Goal: Information Seeking & Learning: Check status

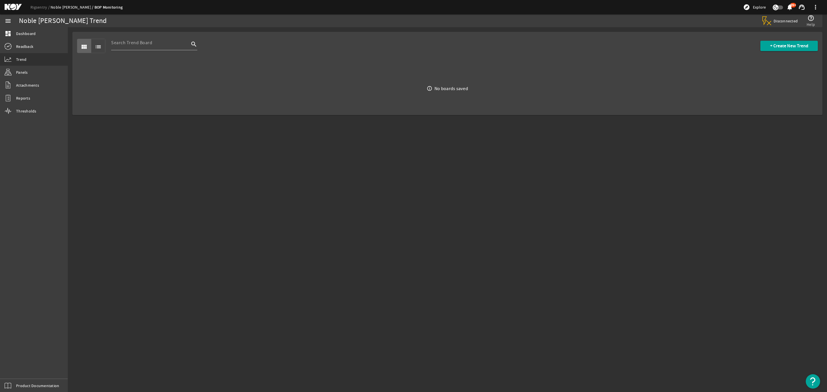
click at [70, 6] on link "Noble Don Taylor" at bounding box center [73, 7] width 44 height 5
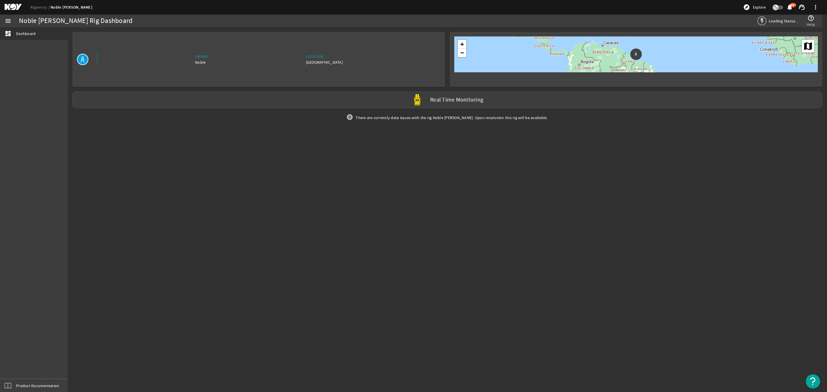
click at [15, 5] on mat-icon at bounding box center [18, 7] width 26 height 7
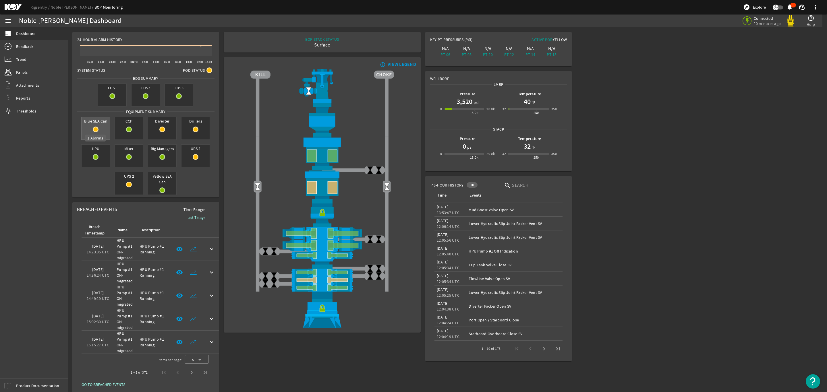
click at [93, 128] on mat-icon at bounding box center [96, 130] width 6 height 6
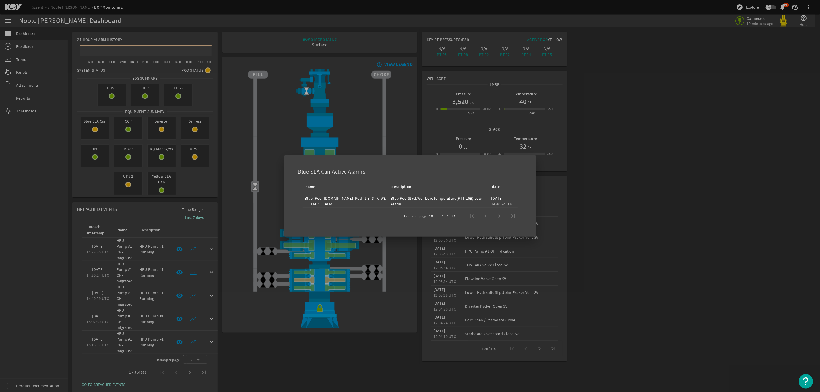
click at [632, 166] on div at bounding box center [410, 196] width 820 height 392
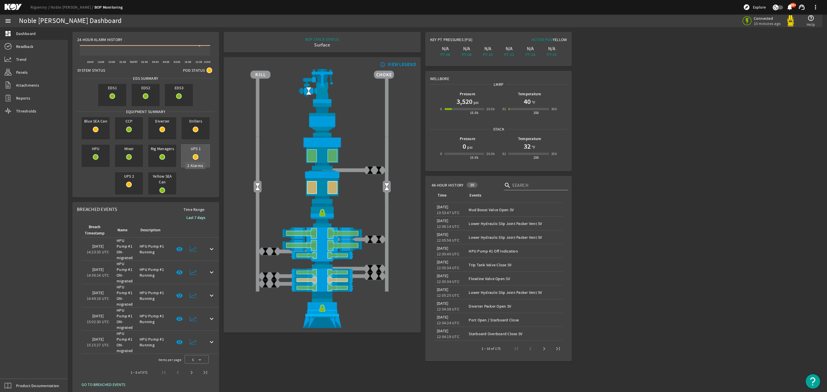
click at [196, 155] on mat-icon at bounding box center [196, 157] width 6 height 6
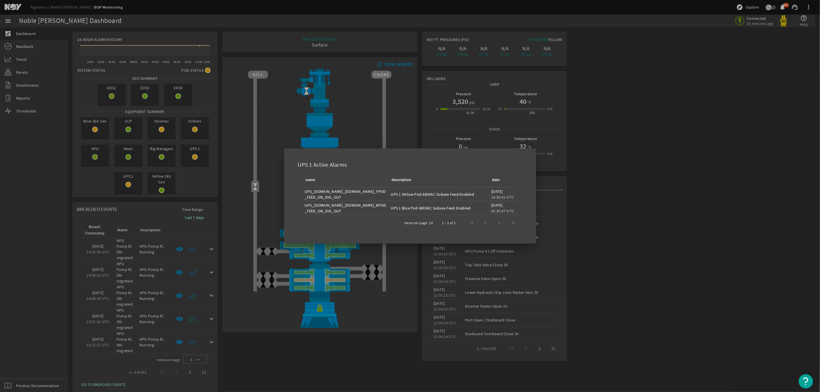
drag, startPoint x: 745, startPoint y: 123, endPoint x: 739, endPoint y: 120, distance: 6.3
click at [744, 123] on div at bounding box center [410, 196] width 820 height 392
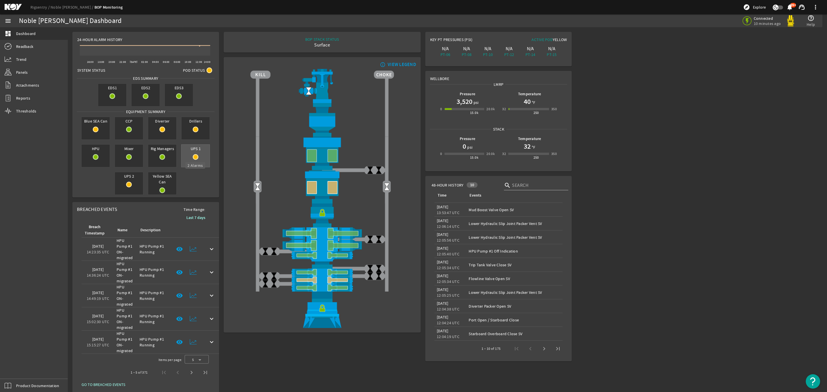
click at [195, 156] on mat-icon at bounding box center [196, 157] width 6 height 6
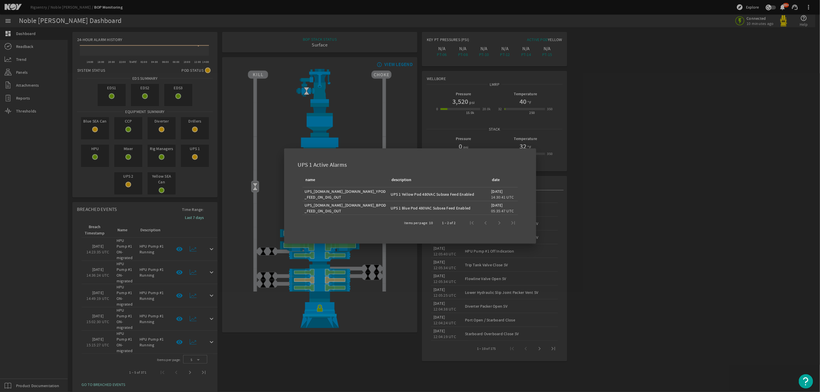
drag, startPoint x: 475, startPoint y: 192, endPoint x: 372, endPoint y: 198, distance: 103.5
click at [372, 198] on tr "UPS_[DOMAIN_NAME]_[DOMAIN_NAME]_YPOD_FEED_ON_DIG_OUT UPS 1 Yellow Pod 480VAC Su…" at bounding box center [410, 194] width 215 height 14
click at [330, 198] on div "UPS_[DOMAIN_NAME]_[DOMAIN_NAME]_YPOD_FEED_ON_DIG_OUT" at bounding box center [346, 194] width 82 height 11
click at [423, 198] on td "UPS 1 Yellow Pod 480VAC Subsea Feed Enabled" at bounding box center [439, 194] width 100 height 14
drag, startPoint x: 303, startPoint y: 190, endPoint x: 444, endPoint y: 196, distance: 141.1
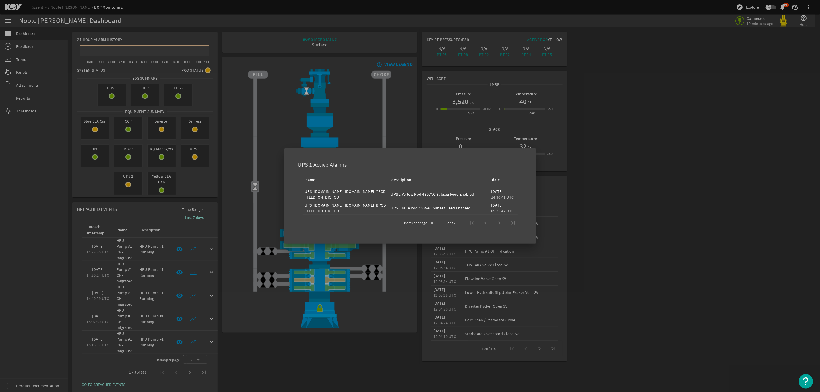
click at [390, 197] on tr "UPS_[DOMAIN_NAME]_[DOMAIN_NAME]_YPOD_FEED_ON_DIG_OUT UPS 1 Yellow Pod 480VAC Su…" at bounding box center [410, 194] width 215 height 14
click at [451, 196] on div "UPS 1 Yellow Pod 480VAC Subsea Feed Enabled" at bounding box center [439, 195] width 96 height 6
click at [395, 196] on div "UPS 1 Yellow Pod 480VAC Subsea Feed Enabled" at bounding box center [439, 195] width 96 height 6
click at [209, 183] on div at bounding box center [410, 196] width 820 height 392
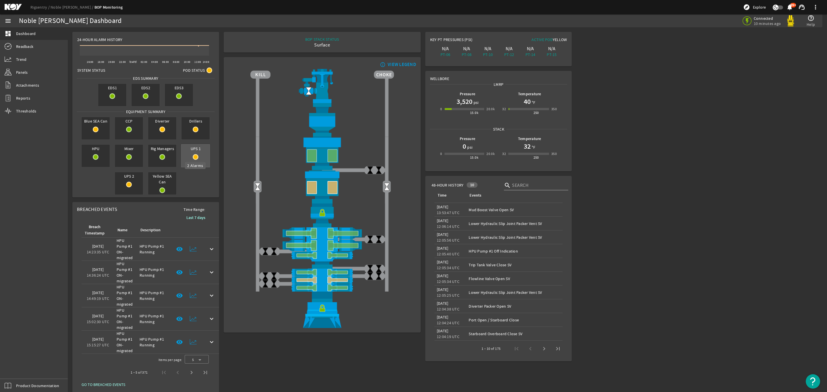
click at [197, 157] on mat-icon at bounding box center [196, 157] width 6 height 6
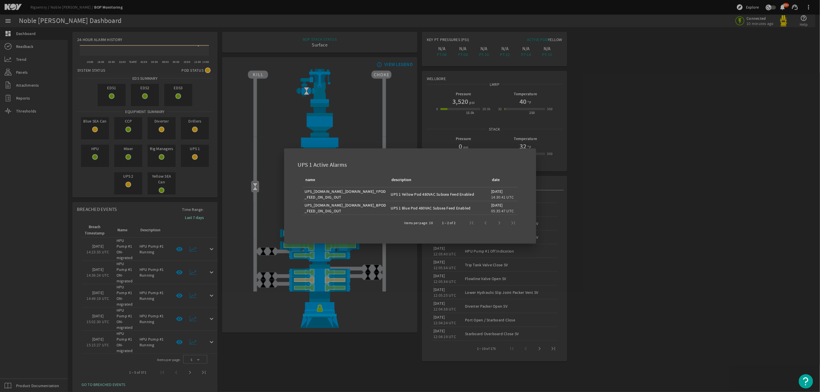
click at [497, 223] on div "1 – 2 of 2" at bounding box center [478, 223] width 85 height 14
click at [489, 222] on div "1 – 2 of 2" at bounding box center [478, 223] width 85 height 14
drag, startPoint x: 270, startPoint y: 186, endPoint x: 267, endPoint y: 184, distance: 3.7
click at [270, 186] on div at bounding box center [410, 196] width 820 height 392
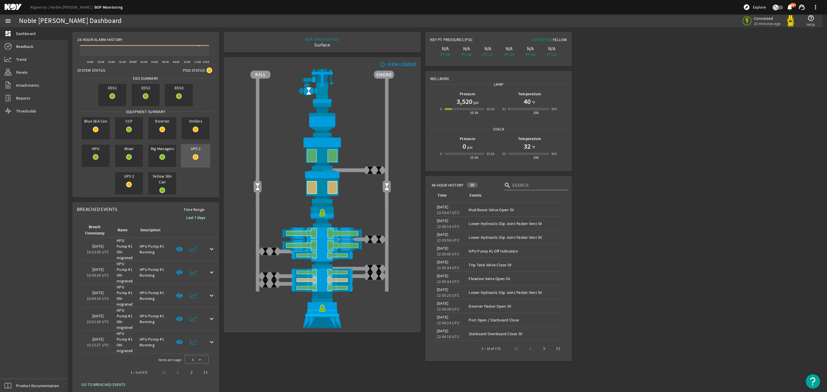
click at [196, 156] on mat-icon at bounding box center [196, 157] width 6 height 6
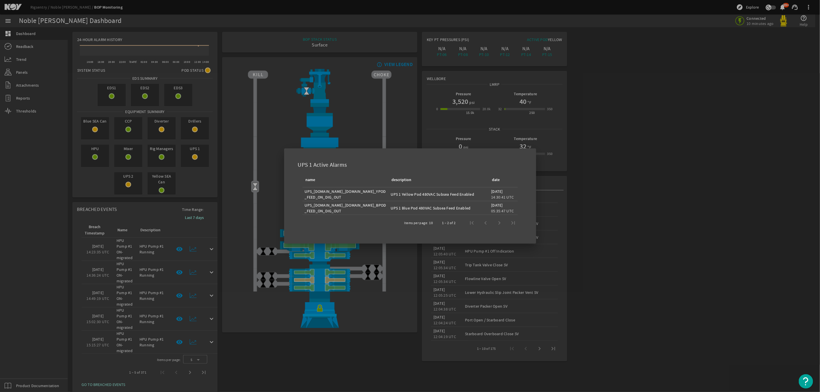
drag, startPoint x: 469, startPoint y: 207, endPoint x: 317, endPoint y: 190, distance: 153.1
click at [317, 190] on tbody "UPS_[DOMAIN_NAME]_[DOMAIN_NAME]_YPOD_FEED_ON_DIG_OUT UPS 1 Yellow Pod 480VAC Su…" at bounding box center [410, 201] width 215 height 28
drag, startPoint x: 339, startPoint y: 220, endPoint x: 332, endPoint y: 214, distance: 9.3
click at [339, 220] on div "Items per page: 10 1 – 2 of 2" at bounding box center [410, 223] width 225 height 16
drag, startPoint x: 305, startPoint y: 191, endPoint x: 505, endPoint y: 209, distance: 200.6
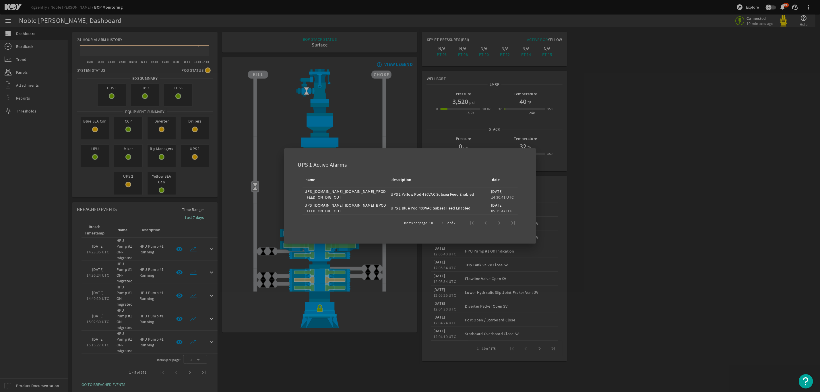
click at [502, 204] on tbody "UPS_[DOMAIN_NAME]_[DOMAIN_NAME]_YPOD_FEED_ON_DIG_OUT UPS 1 Yellow Pod 480VAC Su…" at bounding box center [410, 201] width 215 height 28
click at [518, 213] on td "[DATE] 05:35:47 UTC" at bounding box center [503, 208] width 29 height 14
drag, startPoint x: 520, startPoint y: 212, endPoint x: 301, endPoint y: 189, distance: 219.4
click at [301, 189] on table "name description date UPS_[DOMAIN_NAME]_[DOMAIN_NAME]_YPOD_FEED_ON_DIG_OUT UPS …" at bounding box center [410, 194] width 225 height 42
click at [269, 161] on div at bounding box center [410, 196] width 820 height 392
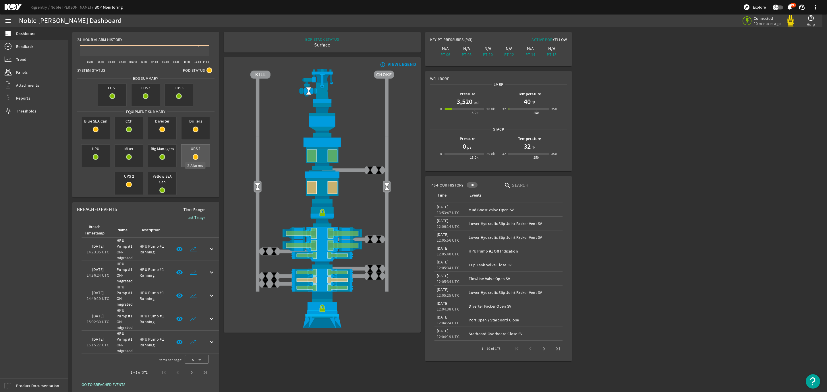
click at [196, 157] on mat-icon at bounding box center [196, 157] width 6 height 6
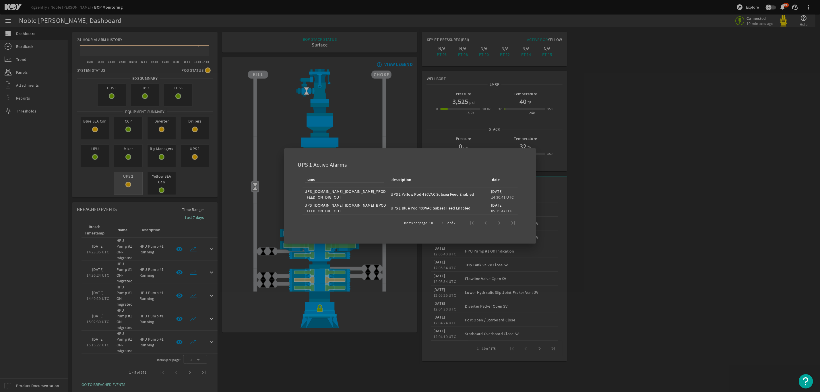
click at [127, 186] on div at bounding box center [410, 196] width 820 height 392
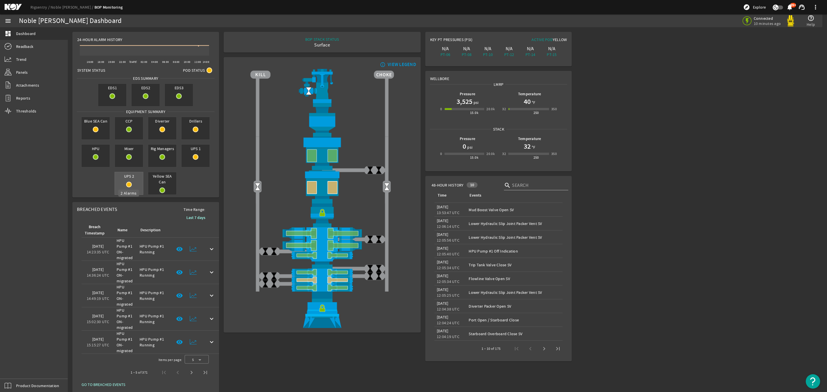
click at [128, 184] on mat-icon at bounding box center [129, 185] width 6 height 6
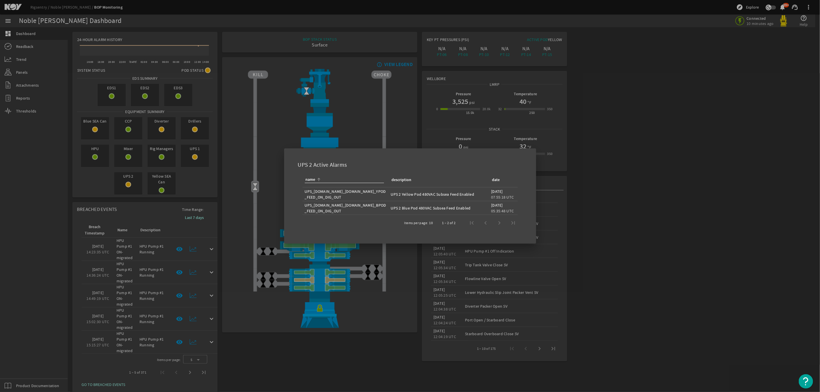
click at [623, 210] on div at bounding box center [410, 196] width 820 height 392
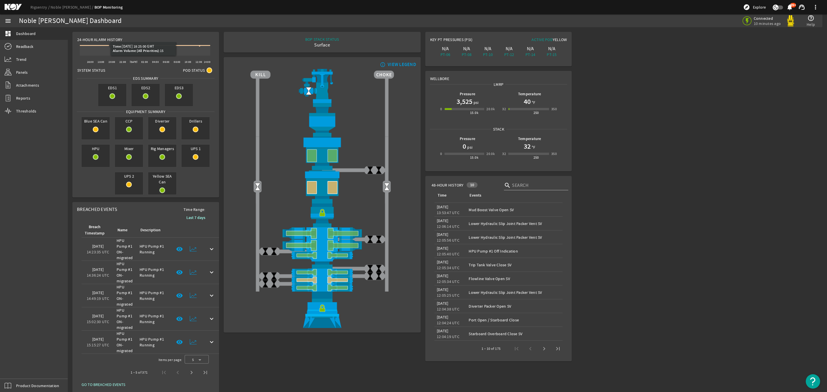
click at [95, 40] on span "24-Hour Alarm History" at bounding box center [99, 40] width 45 height 6
click at [100, 40] on span "24-Hour Alarm History" at bounding box center [99, 40] width 45 height 6
click at [209, 69] on mat-icon at bounding box center [209, 70] width 6 height 6
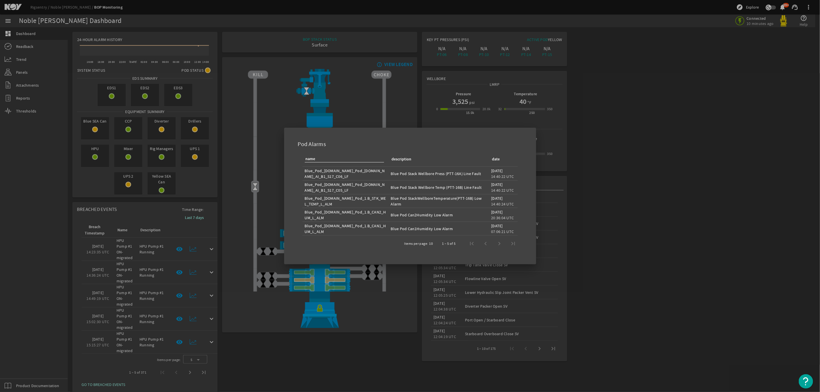
click at [500, 243] on div "1 – 5 of 5" at bounding box center [478, 244] width 85 height 14
drag, startPoint x: 500, startPoint y: 243, endPoint x: 495, endPoint y: 242, distance: 5.0
click at [499, 242] on div "1 – 5 of 5" at bounding box center [478, 244] width 85 height 14
click at [486, 244] on div "1 – 5 of 5" at bounding box center [478, 244] width 85 height 14
drag, startPoint x: 487, startPoint y: 243, endPoint x: 498, endPoint y: 242, distance: 11.5
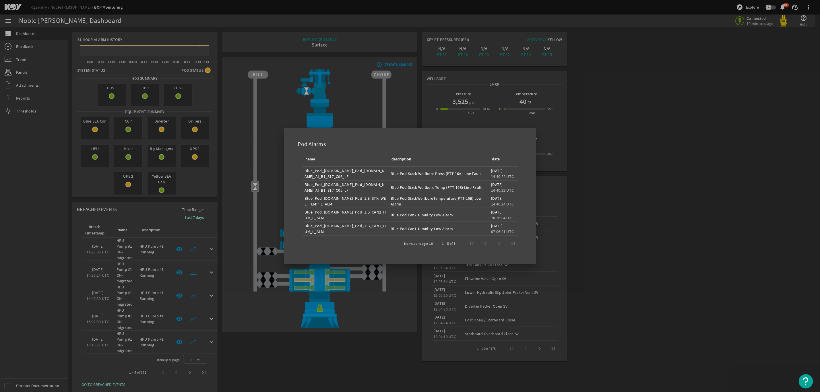
click at [490, 243] on div "1 – 5 of 5" at bounding box center [478, 244] width 85 height 14
drag, startPoint x: 499, startPoint y: 242, endPoint x: 476, endPoint y: 134, distance: 110.0
click at [498, 241] on div "1 – 5 of 5" at bounding box center [478, 244] width 85 height 14
drag, startPoint x: 660, startPoint y: 200, endPoint x: 561, endPoint y: 173, distance: 102.3
click at [658, 196] on div at bounding box center [410, 196] width 820 height 392
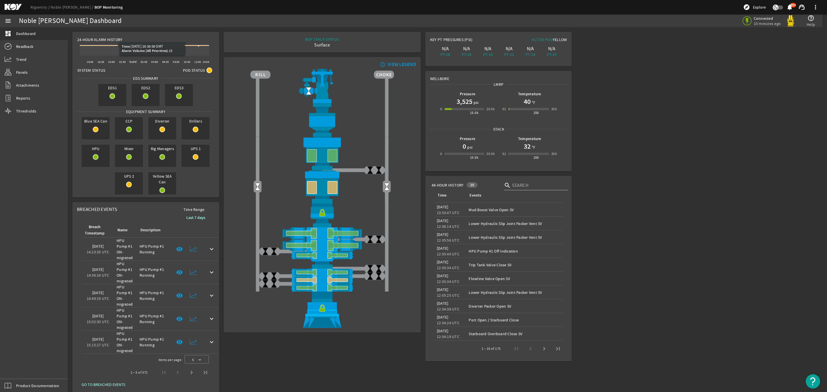
drag, startPoint x: 108, startPoint y: 42, endPoint x: 111, endPoint y: 46, distance: 5.0
click at [109, 42] on icon "Created with Highcharts 11.1.0 16:00 18:00 20:00 22:00 [DATE] 02:00 04:00 06:00…" at bounding box center [144, 52] width 135 height 21
click at [111, 50] on icon at bounding box center [144, 50] width 129 height 10
click at [103, 44] on icon at bounding box center [102, 45] width 3 height 3
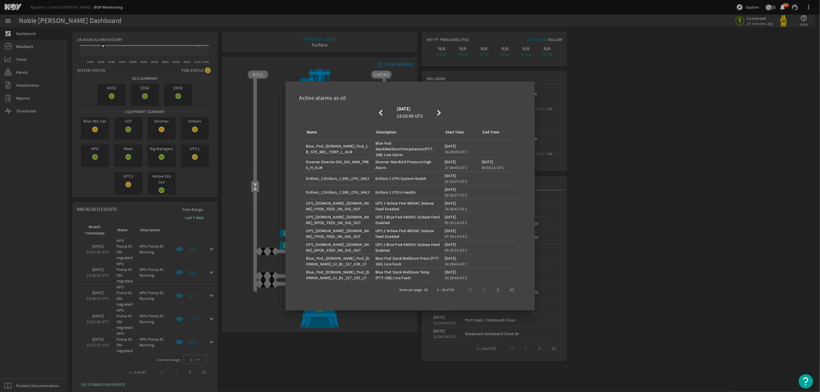
drag, startPoint x: 308, startPoint y: 204, endPoint x: 254, endPoint y: 243, distance: 66.5
click at [484, 245] on mat-table "Name Description Start Time End Time Blue_Pod_[DOMAIN_NAME]_Pod_1.B_STK_WEL_TEM…" at bounding box center [410, 203] width 222 height 158
click at [497, 291] on span "Next page" at bounding box center [498, 290] width 14 height 14
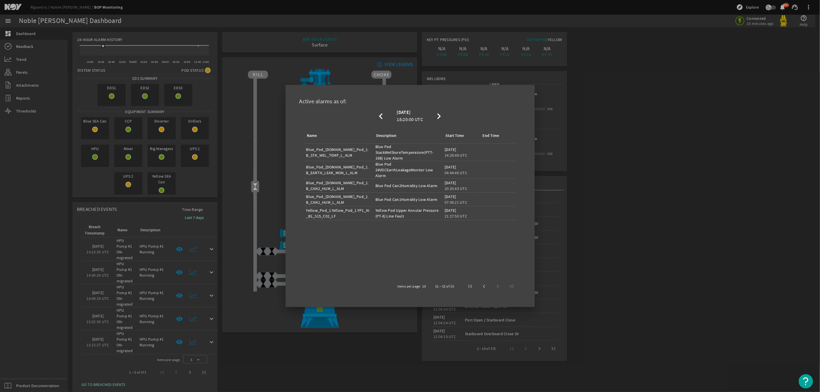
drag, startPoint x: 484, startPoint y: 212, endPoint x: 303, endPoint y: 148, distance: 192.2
click at [303, 148] on mat-table "Name Description Start Time End Time Blue_Pod_[DOMAIN_NAME]_Pod_1.B_STK_WEL_TEM…" at bounding box center [410, 203] width 222 height 151
click at [378, 114] on mat-icon "chevron_left" at bounding box center [381, 116] width 11 height 7
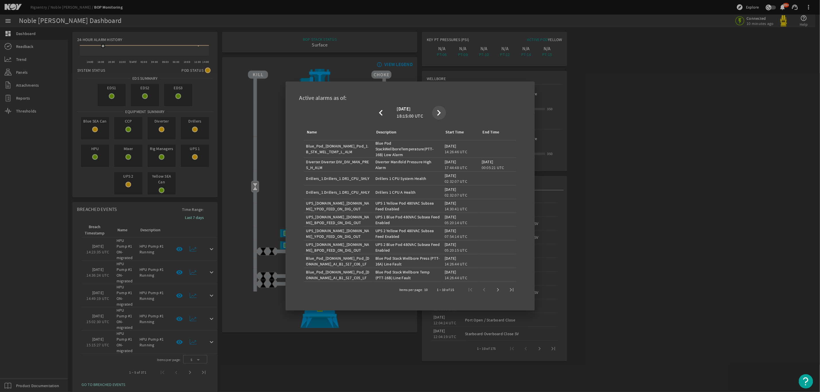
click at [438, 114] on mat-icon "chevron_right" at bounding box center [439, 112] width 11 height 7
click at [438, 113] on mat-icon "chevron_right" at bounding box center [439, 112] width 11 height 7
click at [438, 111] on mat-icon "chevron_right" at bounding box center [439, 112] width 11 height 7
click at [438, 109] on mat-icon "chevron_right" at bounding box center [439, 112] width 11 height 7
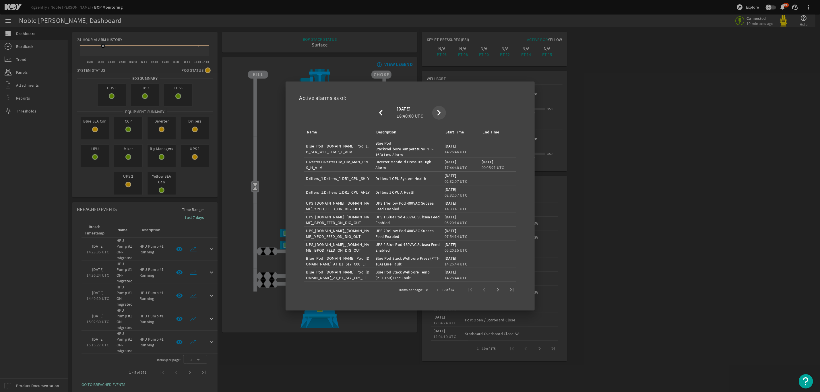
click at [440, 109] on mat-icon "chevron_right" at bounding box center [439, 112] width 11 height 7
click at [439, 109] on mat-icon "chevron_right" at bounding box center [439, 112] width 11 height 7
click at [438, 115] on mat-icon "chevron_right" at bounding box center [439, 112] width 11 height 7
click at [439, 115] on mat-icon "chevron_right" at bounding box center [439, 112] width 11 height 7
click at [439, 114] on mat-icon "chevron_right" at bounding box center [439, 112] width 11 height 7
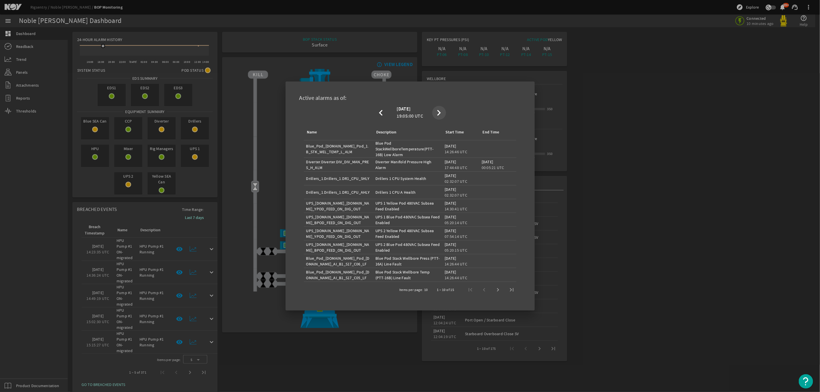
click at [439, 112] on mat-icon "chevron_right" at bounding box center [439, 112] width 11 height 7
click at [381, 114] on mat-icon "chevron_left" at bounding box center [381, 112] width 11 height 7
click at [498, 289] on span "Next page" at bounding box center [498, 290] width 14 height 14
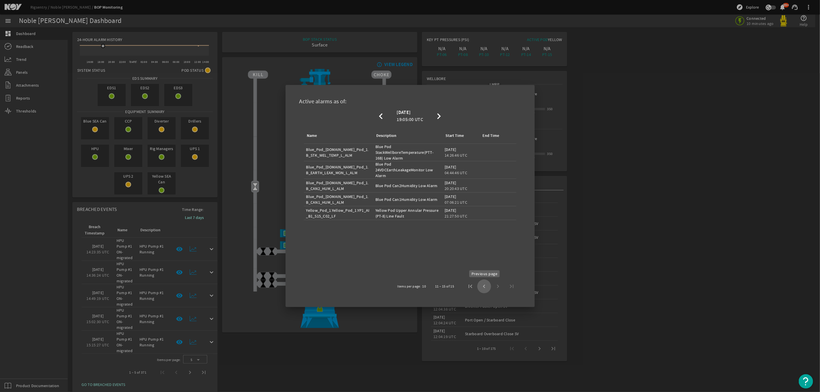
click at [482, 287] on span "Previous page" at bounding box center [484, 287] width 14 height 14
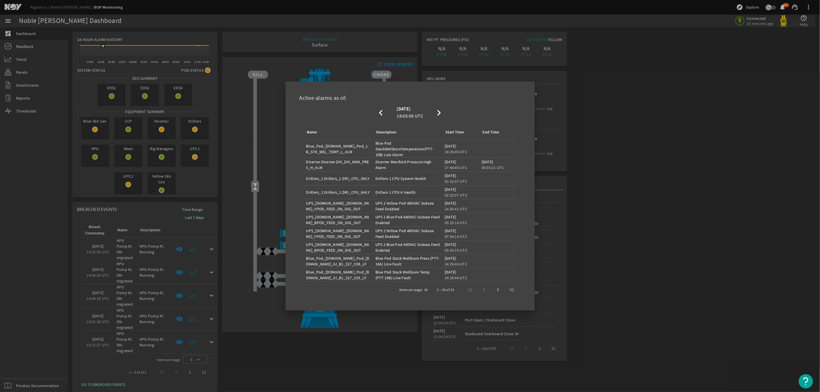
click at [484, 291] on div "1 – 10 of 15" at bounding box center [474, 290] width 88 height 14
click at [639, 208] on div at bounding box center [410, 196] width 820 height 392
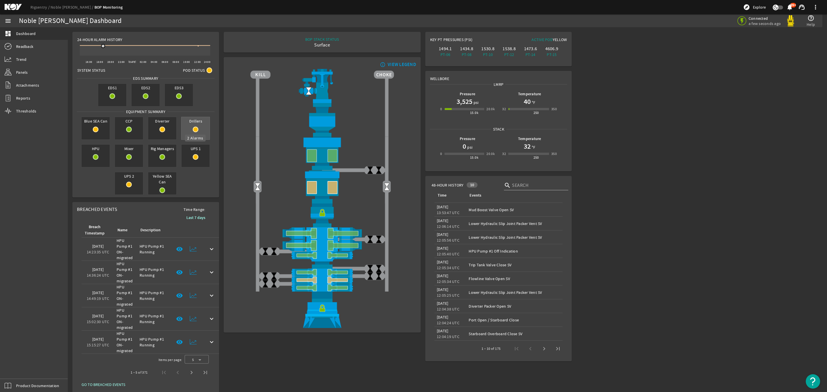
click at [196, 130] on mat-icon at bounding box center [196, 130] width 6 height 6
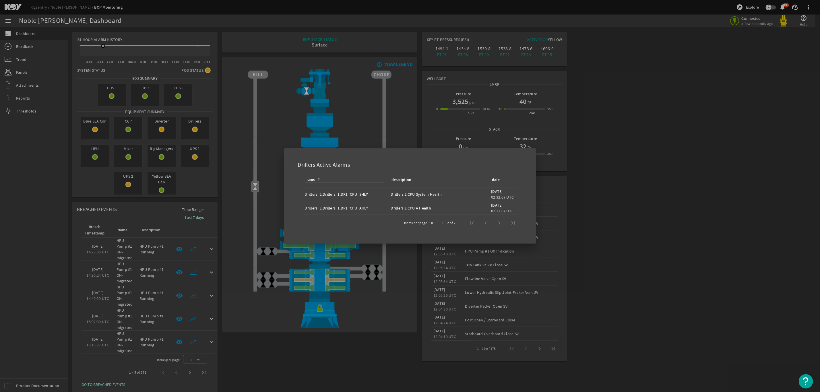
click at [161, 130] on div at bounding box center [410, 196] width 820 height 392
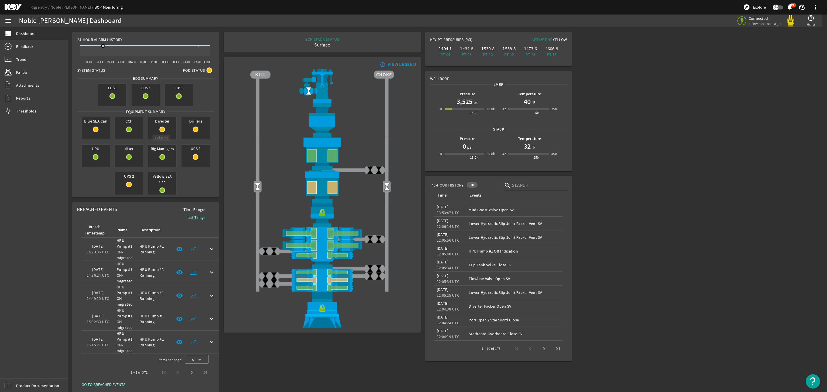
click at [161, 130] on mat-icon at bounding box center [162, 130] width 6 height 6
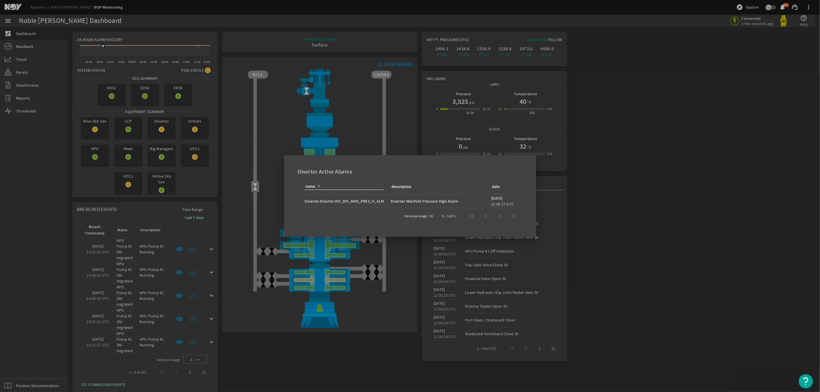
click at [194, 131] on div at bounding box center [410, 196] width 820 height 392
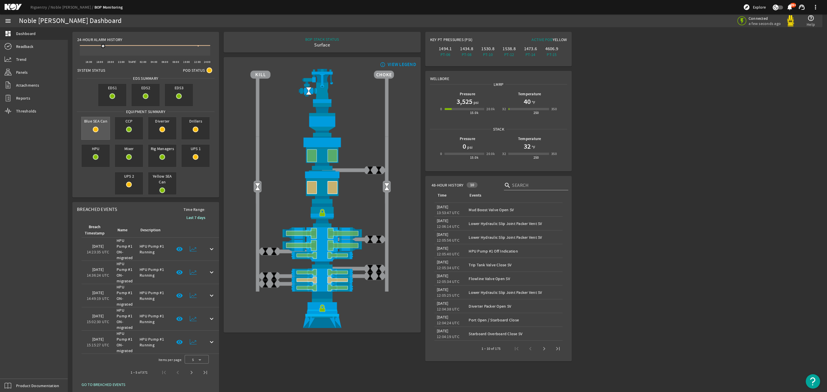
click at [94, 130] on mat-icon at bounding box center [96, 130] width 6 height 6
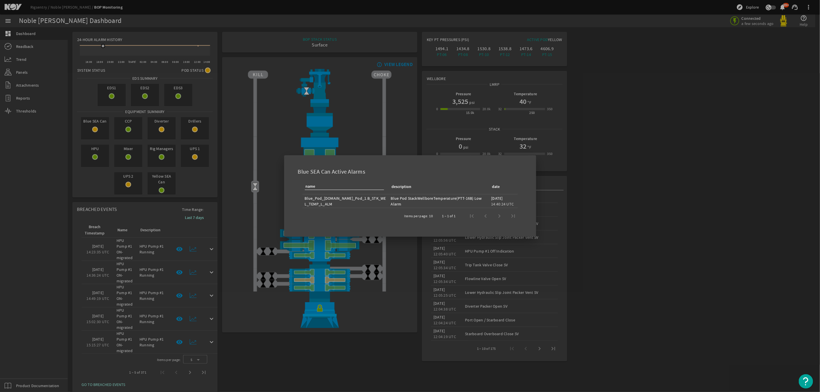
click at [778, 292] on div at bounding box center [410, 196] width 820 height 392
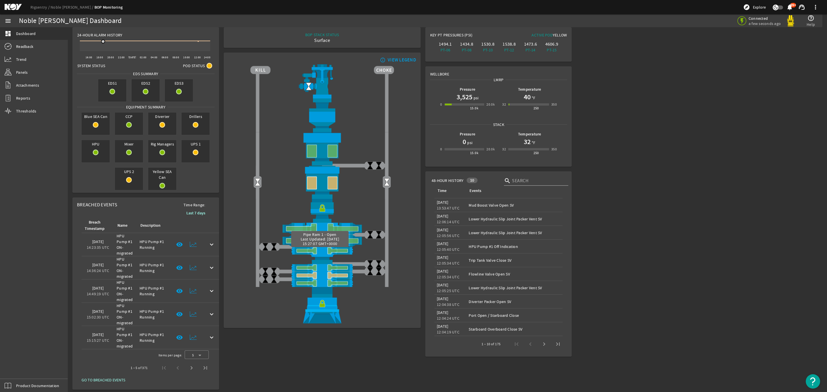
scroll to position [7, 0]
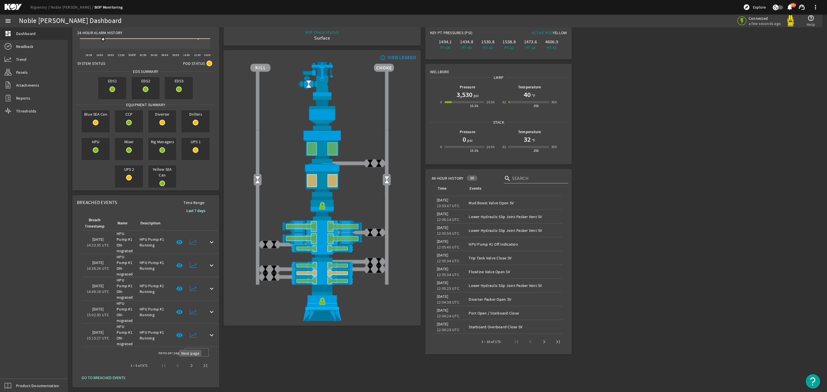
click at [190, 364] on span "Next page" at bounding box center [192, 366] width 14 height 14
click at [190, 366] on span "Next page" at bounding box center [192, 366] width 14 height 14
click at [176, 366] on span "Previous page" at bounding box center [178, 366] width 14 height 14
click at [176, 366] on div "6 – 10 of 371" at bounding box center [167, 366] width 90 height 14
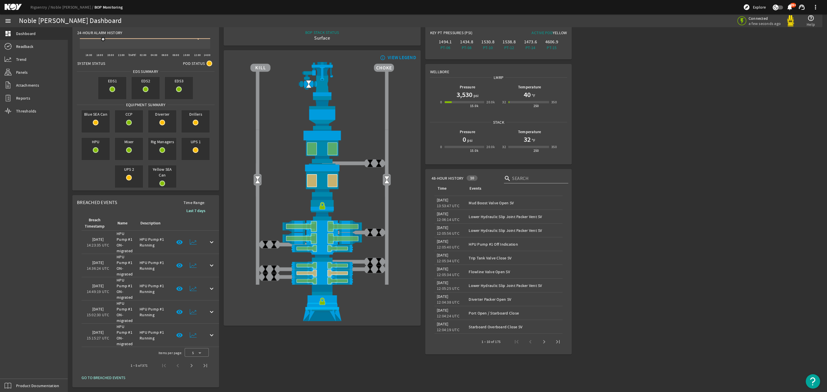
click at [176, 366] on div "1 – 5 of 371" at bounding box center [168, 366] width 88 height 14
click at [243, 367] on div "BOP STACK STATUS Surface END OF WELL - ACTIVE STACK - info_outline VIEW LEGEND" at bounding box center [322, 206] width 202 height 367
click at [198, 36] on g at bounding box center [197, 39] width 6 height 6
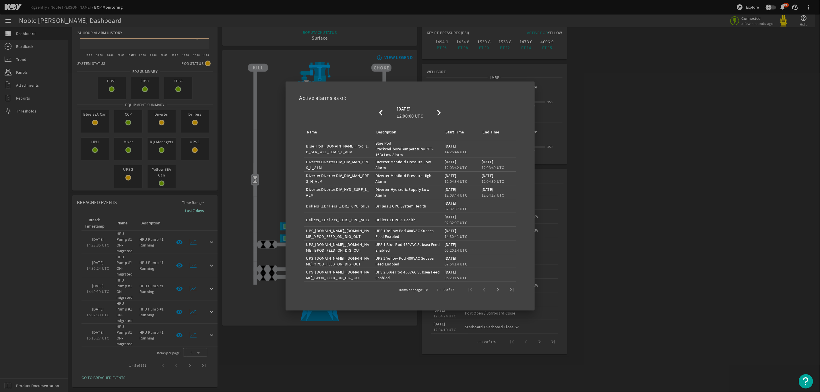
drag, startPoint x: 631, startPoint y: 204, endPoint x: 631, endPoint y: 202, distance: 3.0
click at [631, 204] on div at bounding box center [410, 196] width 820 height 392
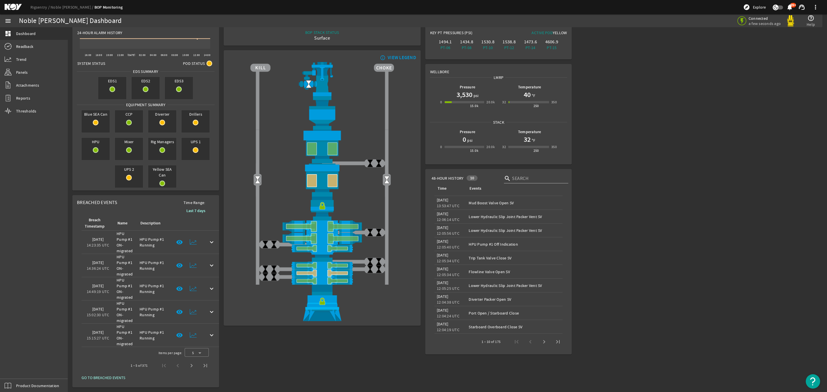
click at [627, 325] on rigsentry-main-dashboard "Noble [PERSON_NAME] Dashboard Connected a few seconds ago help_outline Help 24-…" at bounding box center [447, 206] width 759 height 372
click at [616, 327] on rigsentry-main-dashboard "Noble [PERSON_NAME] Dashboard Connected a few seconds ago help_outline Help 24-…" at bounding box center [447, 206] width 759 height 372
drag, startPoint x: 379, startPoint y: 362, endPoint x: 356, endPoint y: 357, distance: 23.9
click at [378, 361] on div "BOP STACK STATUS Surface END OF WELL - ACTIVE STACK - info_outline VIEW LEGEND" at bounding box center [322, 206] width 202 height 367
